Goal: Task Accomplishment & Management: Manage account settings

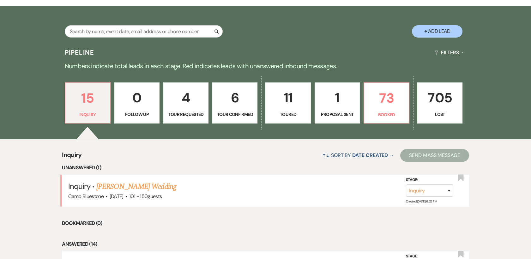
scroll to position [159, 0]
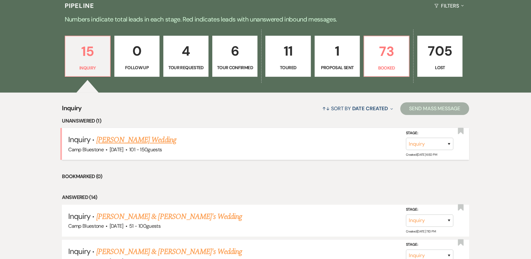
click at [142, 141] on link "[PERSON_NAME] Wedding" at bounding box center [136, 139] width 80 height 11
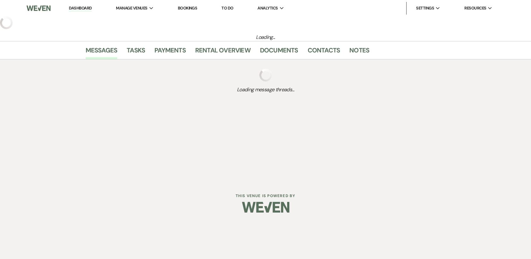
select select "2"
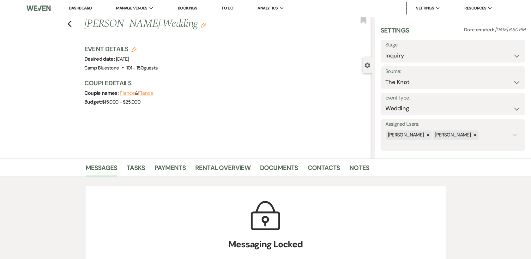
click at [83, 8] on link "Dashboard" at bounding box center [80, 8] width 23 height 6
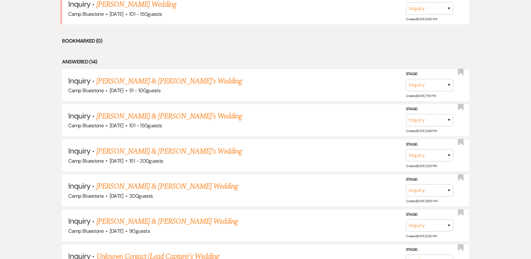
scroll to position [323, 0]
